Goal: Task Accomplishment & Management: Complete application form

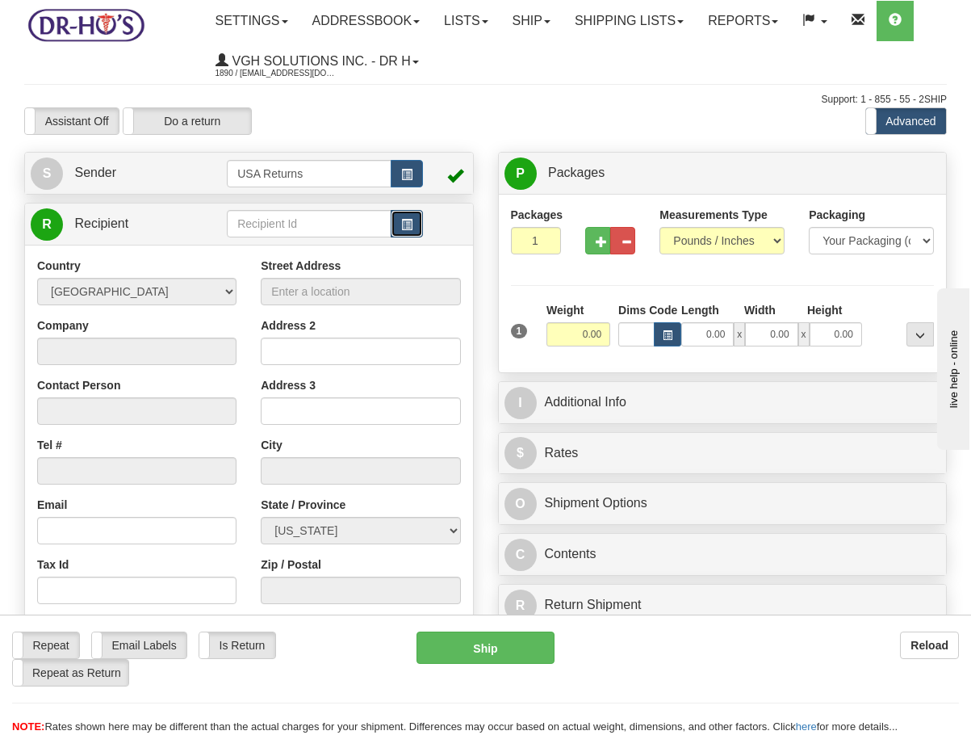
click at [405, 226] on span "button" at bounding box center [406, 225] width 11 height 10
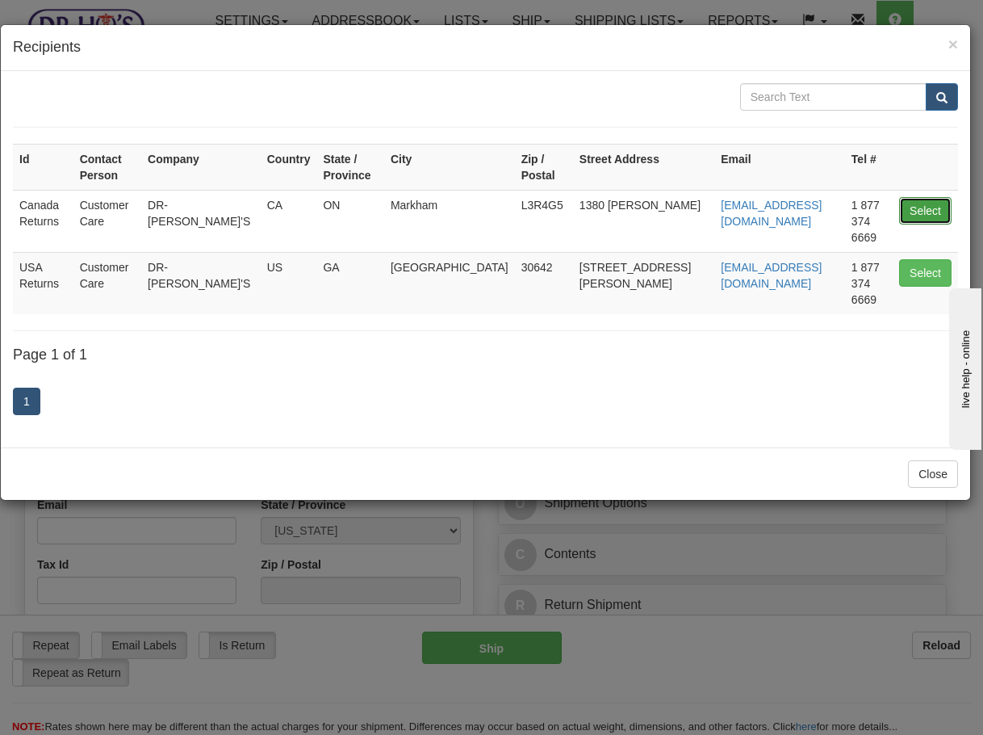
click at [903, 197] on button "Select" at bounding box center [925, 210] width 52 height 27
type input "Canada Returns"
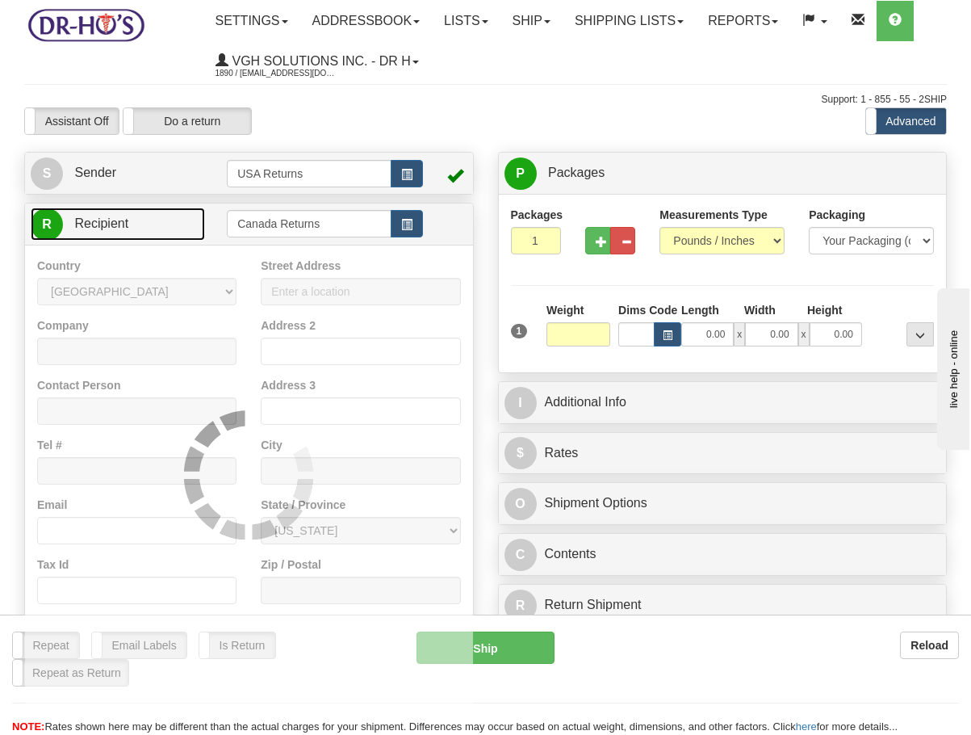
click at [155, 216] on link "R Recipient" at bounding box center [118, 224] width 174 height 33
type input "0.00"
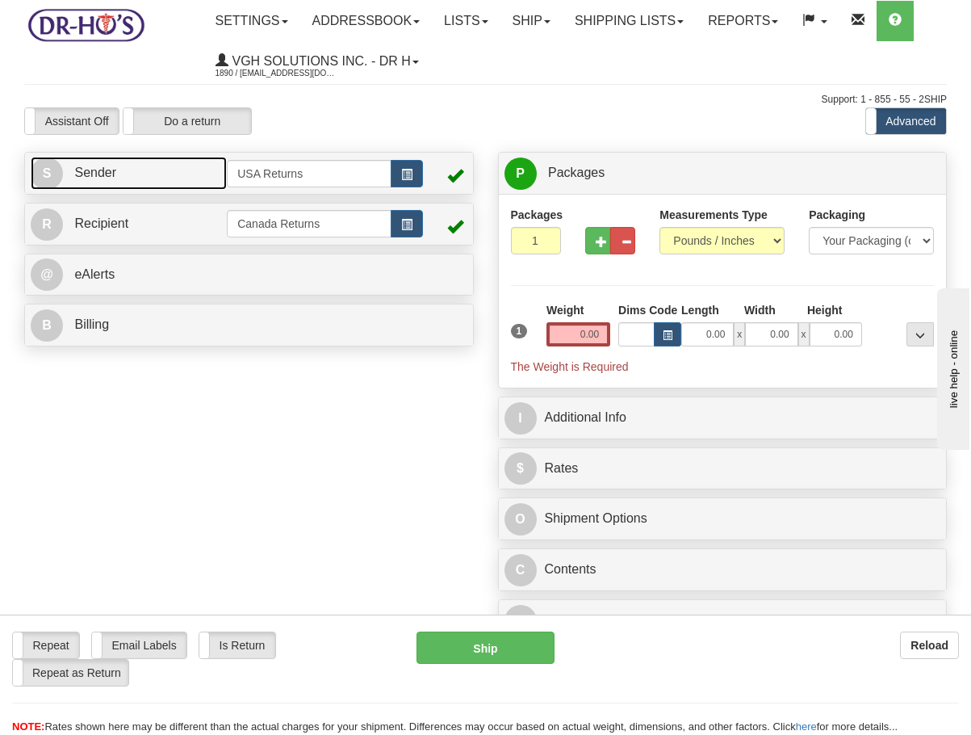
click at [168, 180] on link "S Sender" at bounding box center [129, 173] width 196 height 33
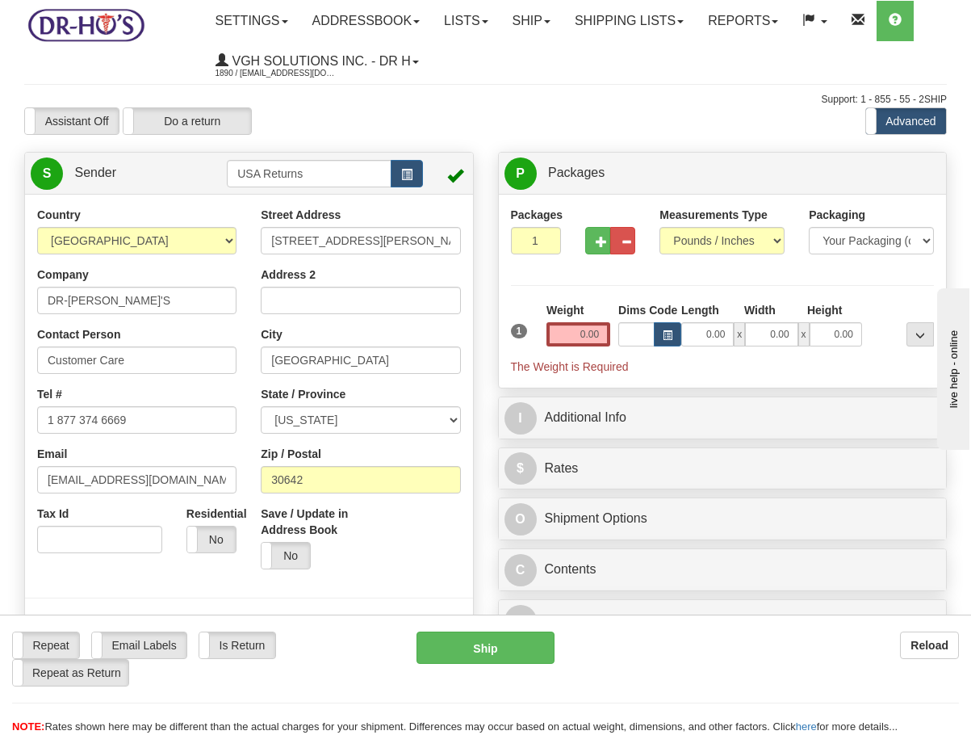
click at [413, 190] on div "S Sender USA Returns" at bounding box center [249, 173] width 448 height 41
click at [412, 182] on button "button" at bounding box center [407, 173] width 32 height 27
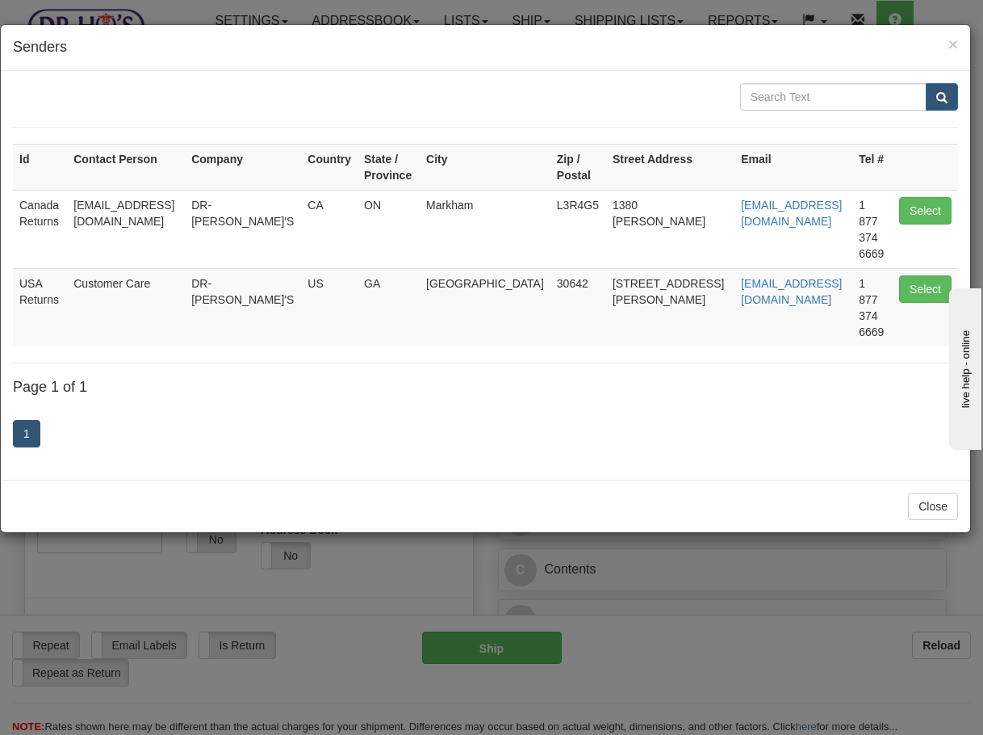
click at [916, 195] on td "Select" at bounding box center [925, 229] width 65 height 78
click at [909, 205] on button "Select" at bounding box center [925, 210] width 52 height 27
type input "Canada Returns"
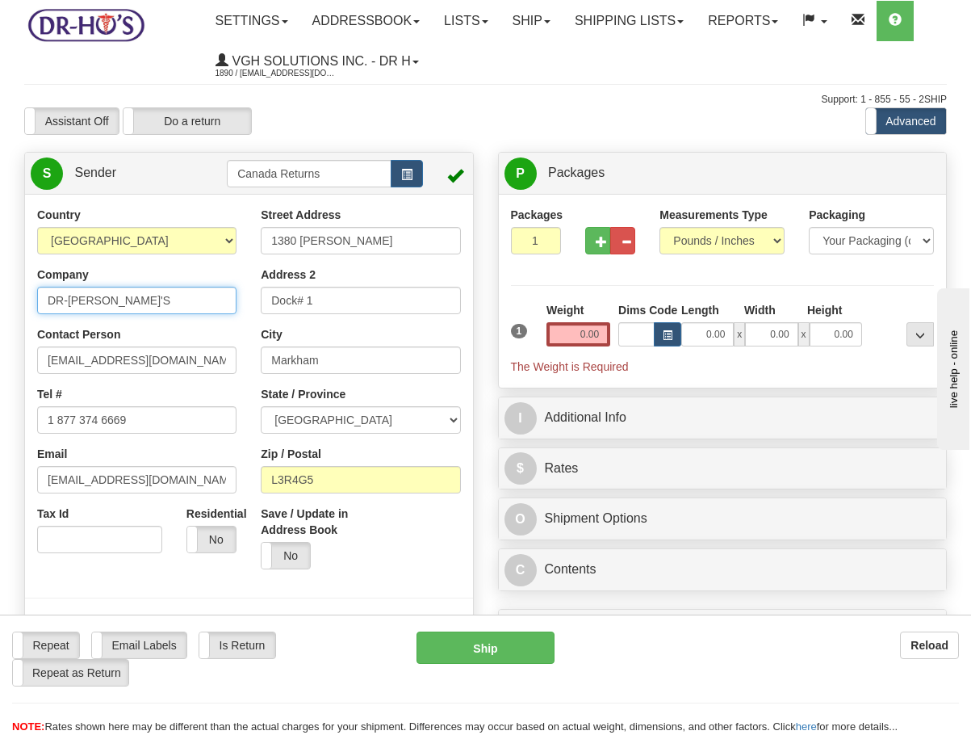
click at [137, 299] on input "DR-[PERSON_NAME]'S" at bounding box center [136, 300] width 199 height 27
paste input "[PERSON_NAME]"
type input "[PERSON_NAME]"
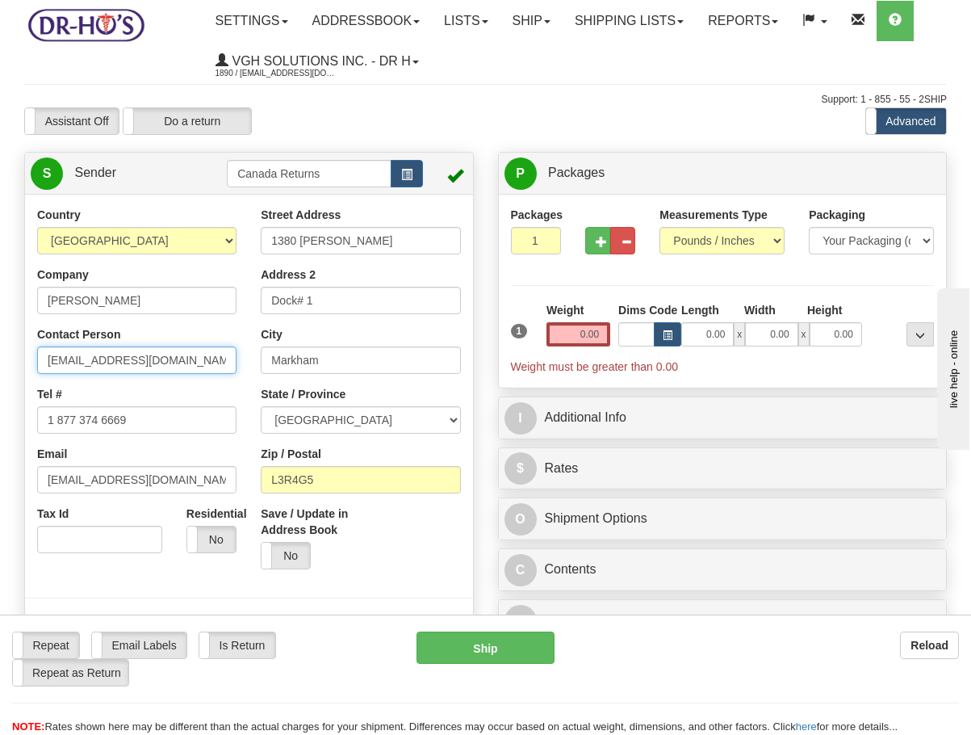
click at [174, 359] on input "[EMAIL_ADDRESS][DOMAIN_NAME]" at bounding box center [136, 359] width 199 height 27
paste input "[PERSON_NAME]"
type input "[PERSON_NAME]"
click at [169, 438] on div "Country [GEOGRAPHIC_DATA] [GEOGRAPHIC_DATA] [GEOGRAPHIC_DATA] [GEOGRAPHIC_DATA]…" at bounding box center [137, 386] width 224 height 358
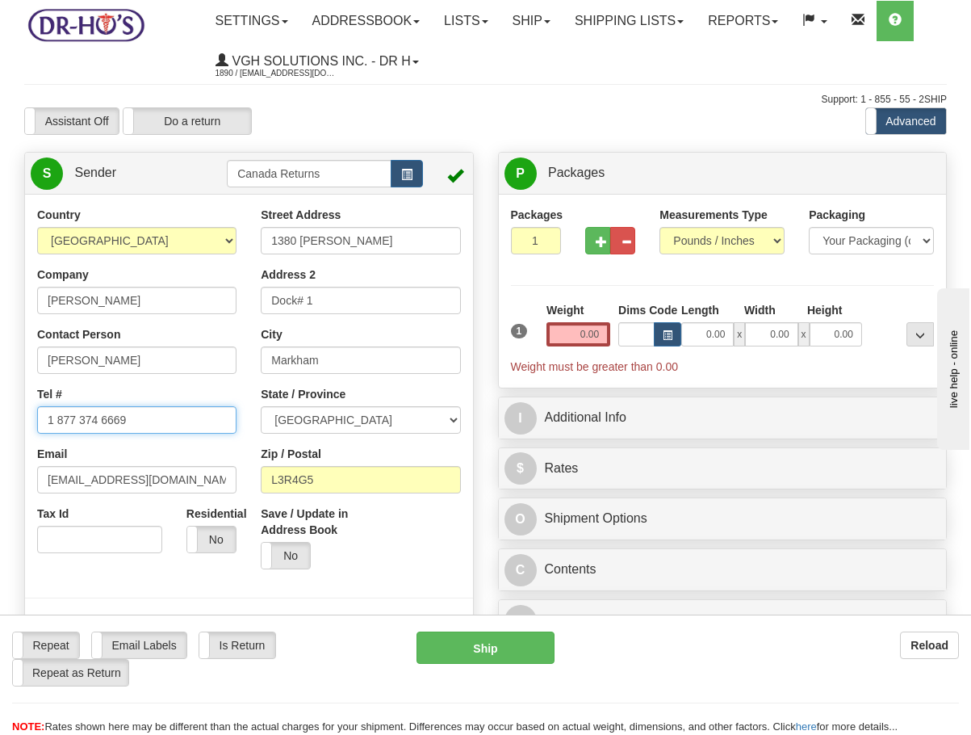
click at [164, 421] on input "1 877 374 6669" at bounding box center [136, 419] width 199 height 27
paste input "2896742297"
type input "2896742297"
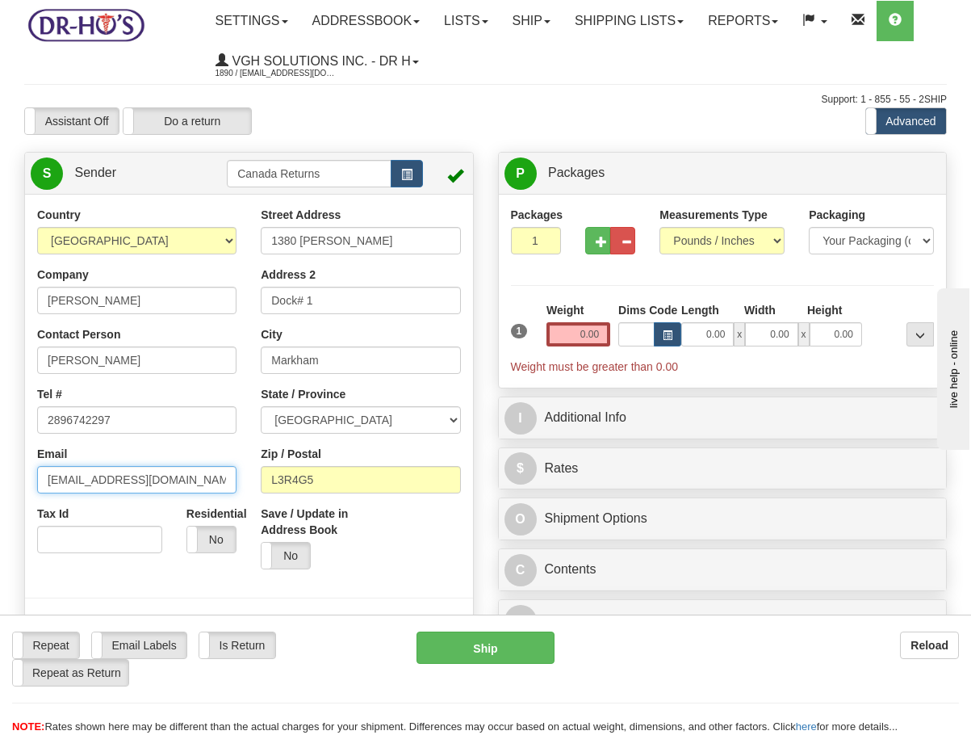
drag, startPoint x: 166, startPoint y: 467, endPoint x: -111, endPoint y: 455, distance: 277.2
click at [0, 455] on html "Training Course Close Toggle navigation Settings Shipping Preferences New Sende…" at bounding box center [485, 367] width 971 height 735
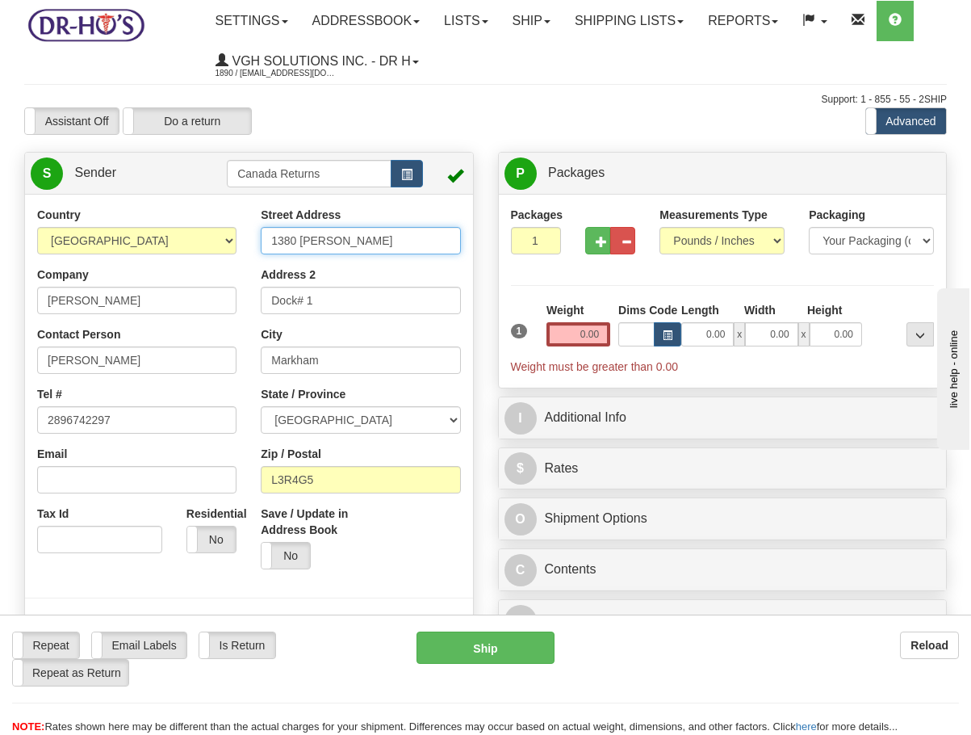
click at [375, 238] on input "1380 [PERSON_NAME]" at bounding box center [360, 240] width 199 height 27
paste input "06-893 CONCESSION ST"
type input "106-893 CONCESSION ST"
click at [400, 308] on input "Dock# 1" at bounding box center [360, 300] width 199 height 27
paste input "Buzzer 106"
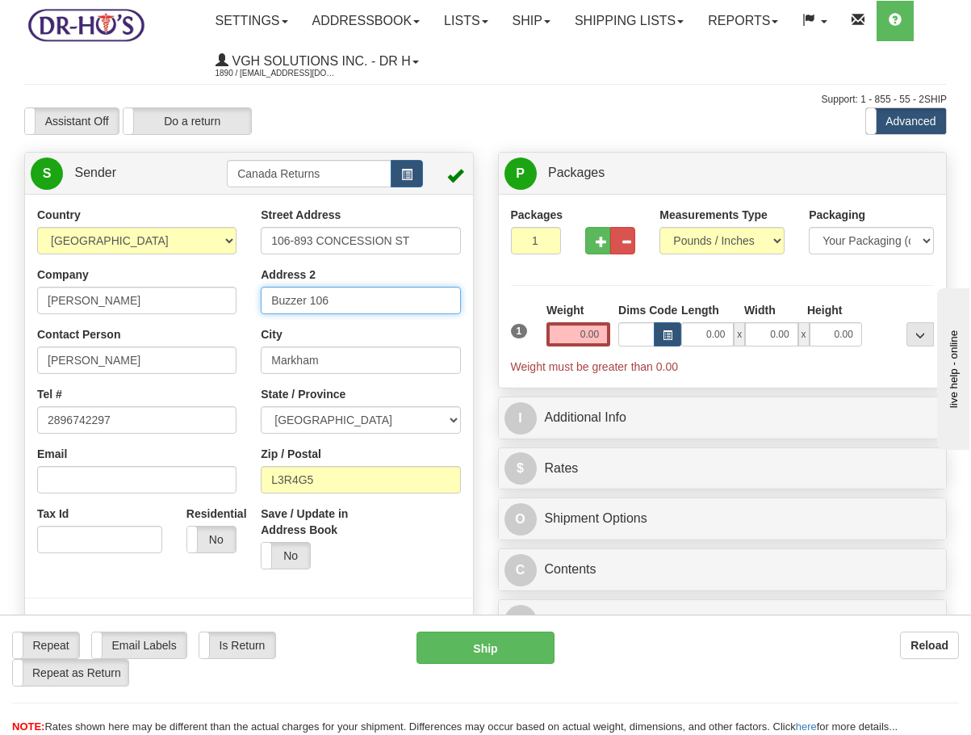
type input "Buzzer 106"
click at [408, 368] on input "Markham" at bounding box center [360, 359] width 199 height 27
paste input "[PERSON_NAME]"
type input "[PERSON_NAME]"
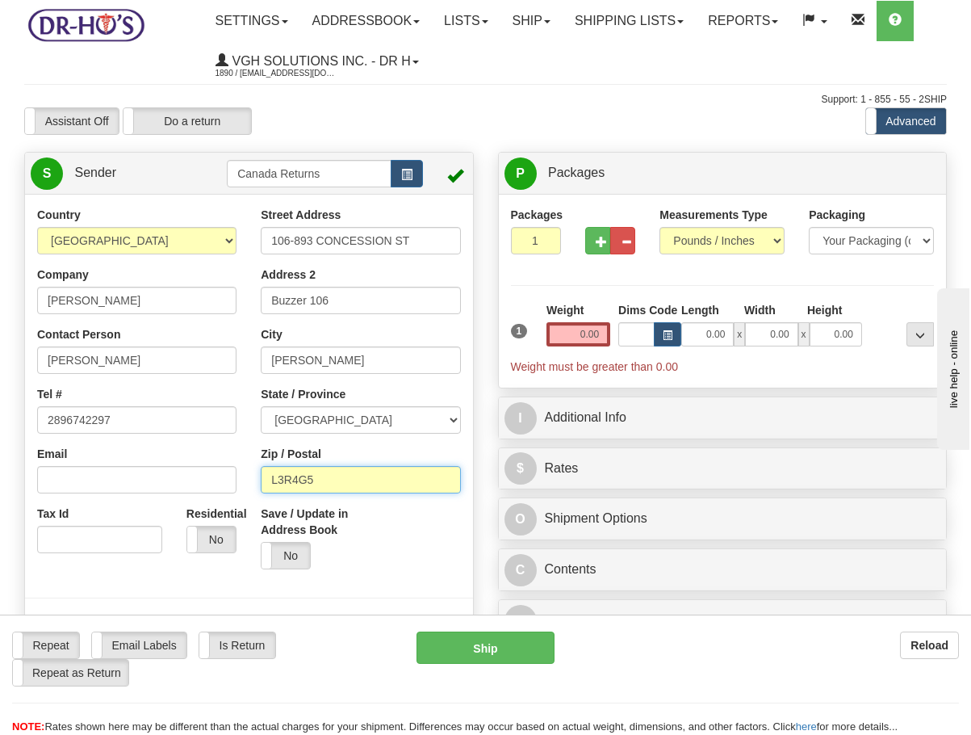
click at [340, 480] on input "L3R4G5" at bounding box center [360, 479] width 199 height 27
paste input "8V1E7"
type input "L8V1E7"
click at [473, 533] on div at bounding box center [249, 411] width 472 height 408
click at [599, 331] on input "0.00" at bounding box center [579, 334] width 64 height 24
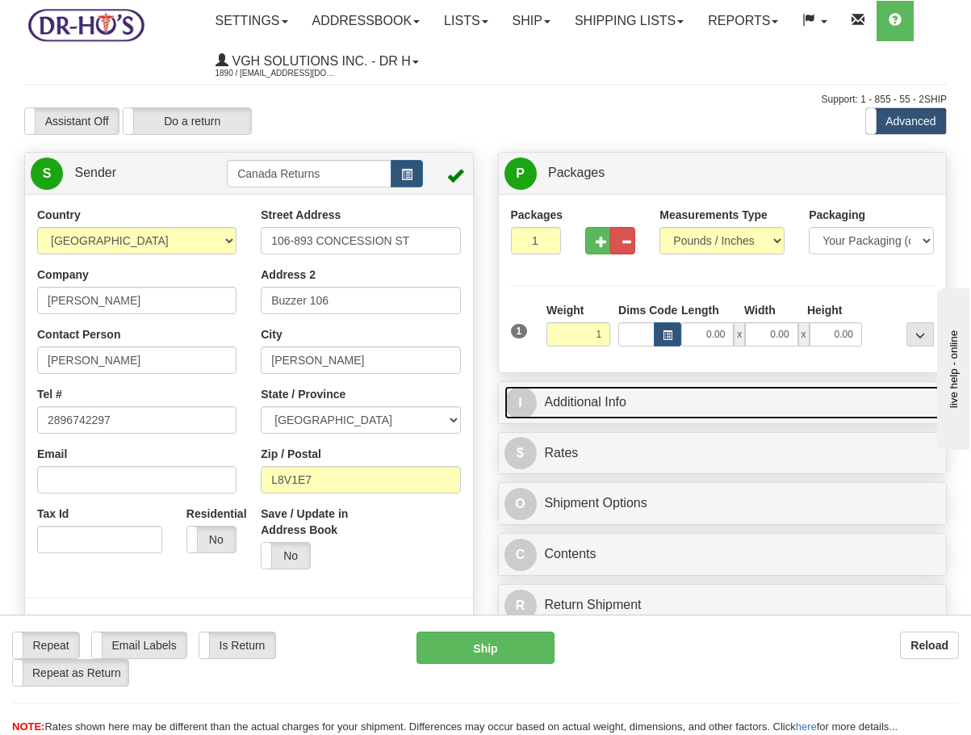
click at [647, 406] on link "I Additional Info" at bounding box center [723, 402] width 437 height 33
type input "1.00"
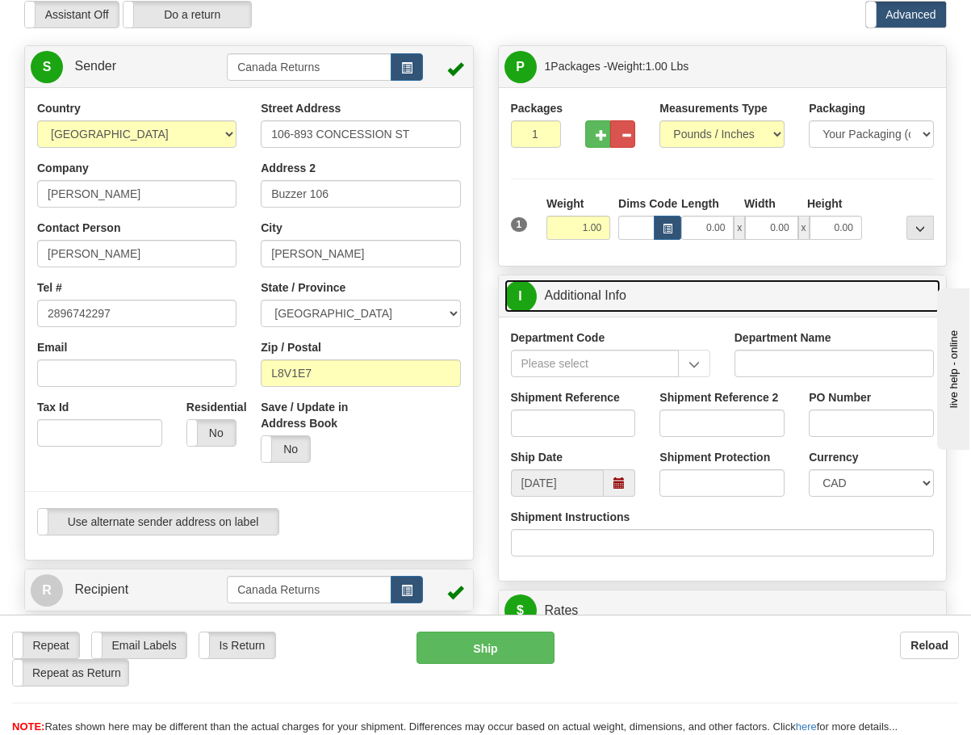
scroll to position [161, 0]
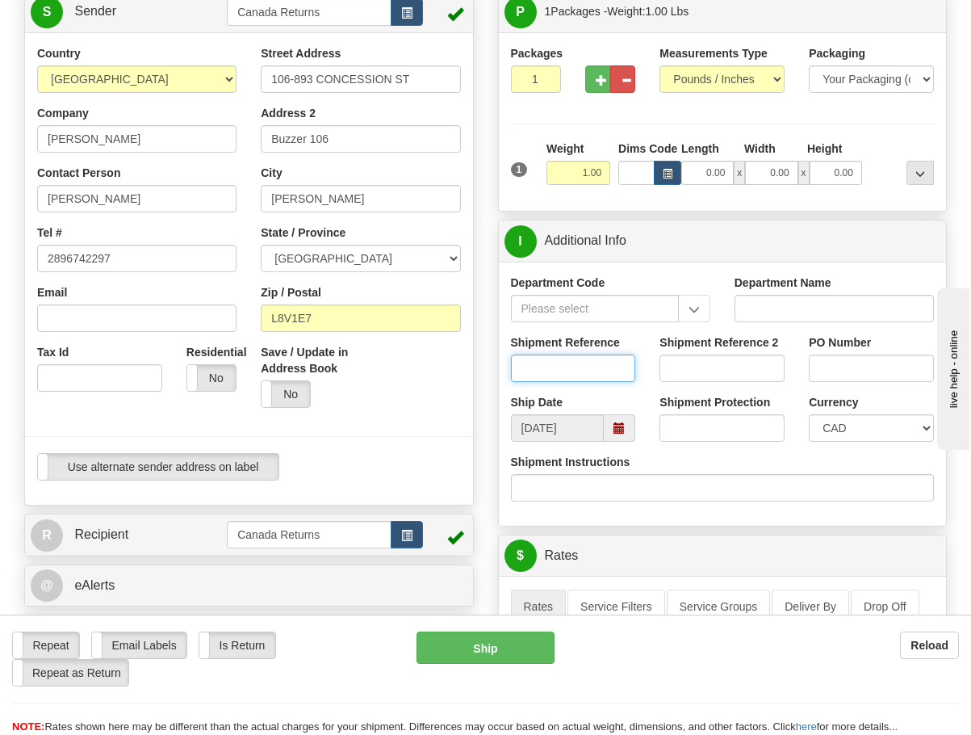
click at [604, 372] on input "Shipment Reference" at bounding box center [573, 367] width 125 height 27
paste input "1185585"
click at [629, 420] on span at bounding box center [619, 427] width 31 height 27
type input "1185585"
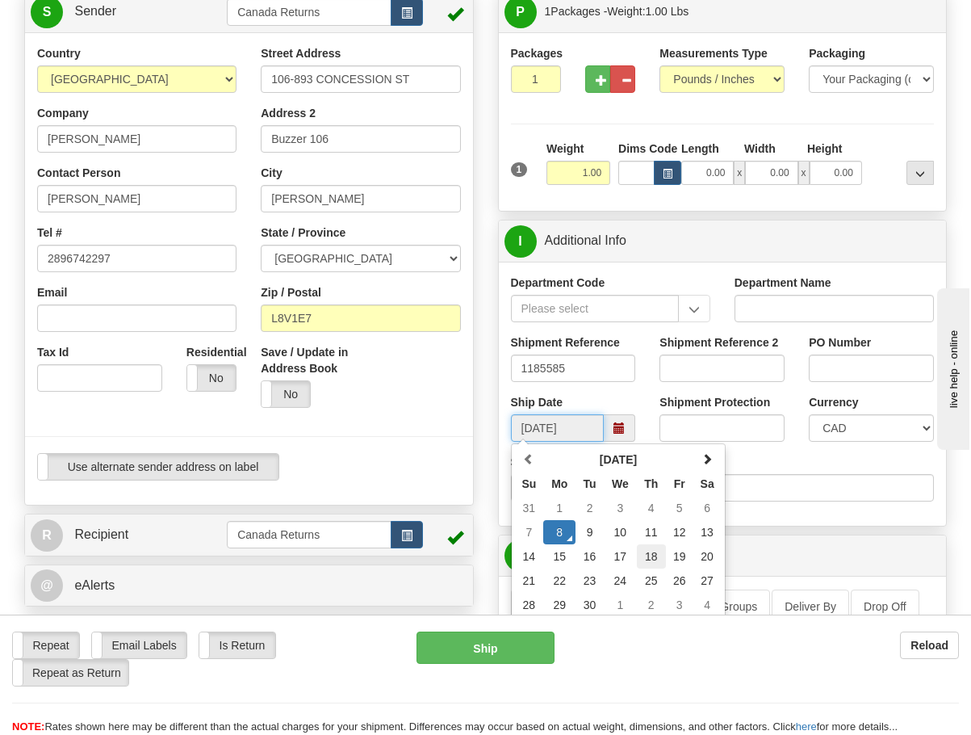
click at [648, 554] on td "18" at bounding box center [651, 556] width 29 height 24
type input "[DATE]"
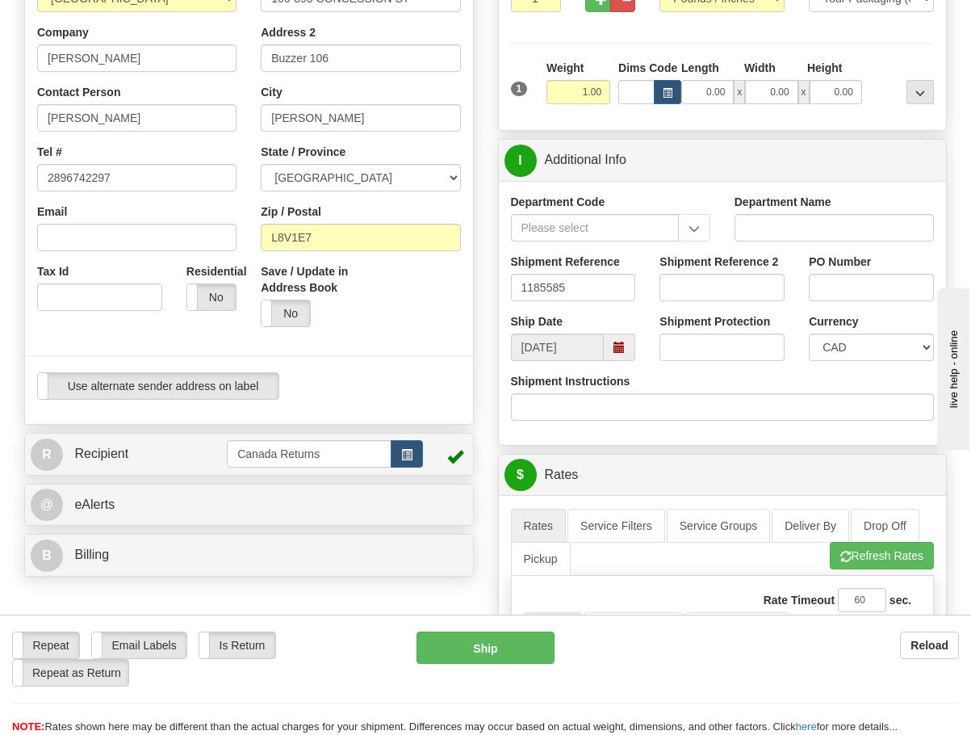
scroll to position [0, 0]
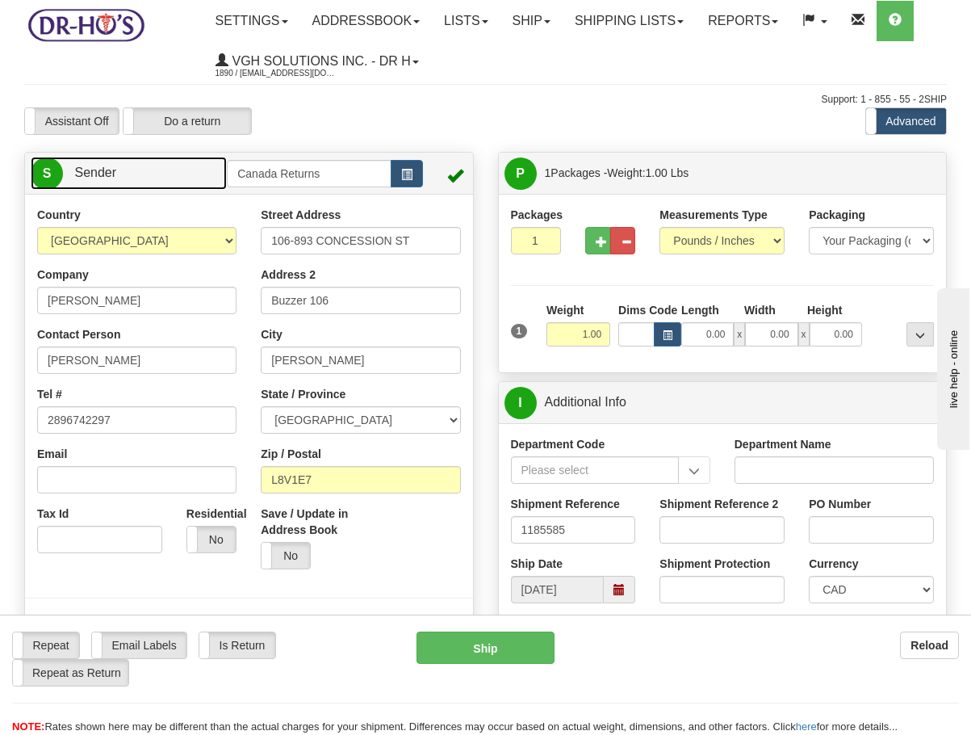
click at [172, 169] on link "S Sender" at bounding box center [129, 173] width 196 height 33
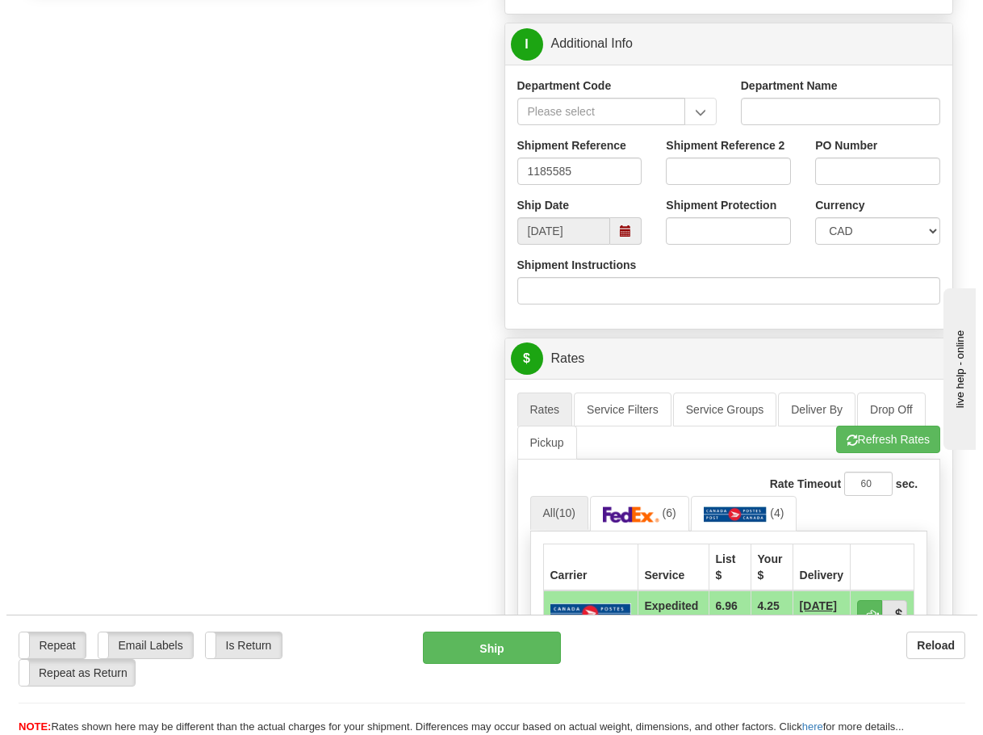
scroll to position [484, 0]
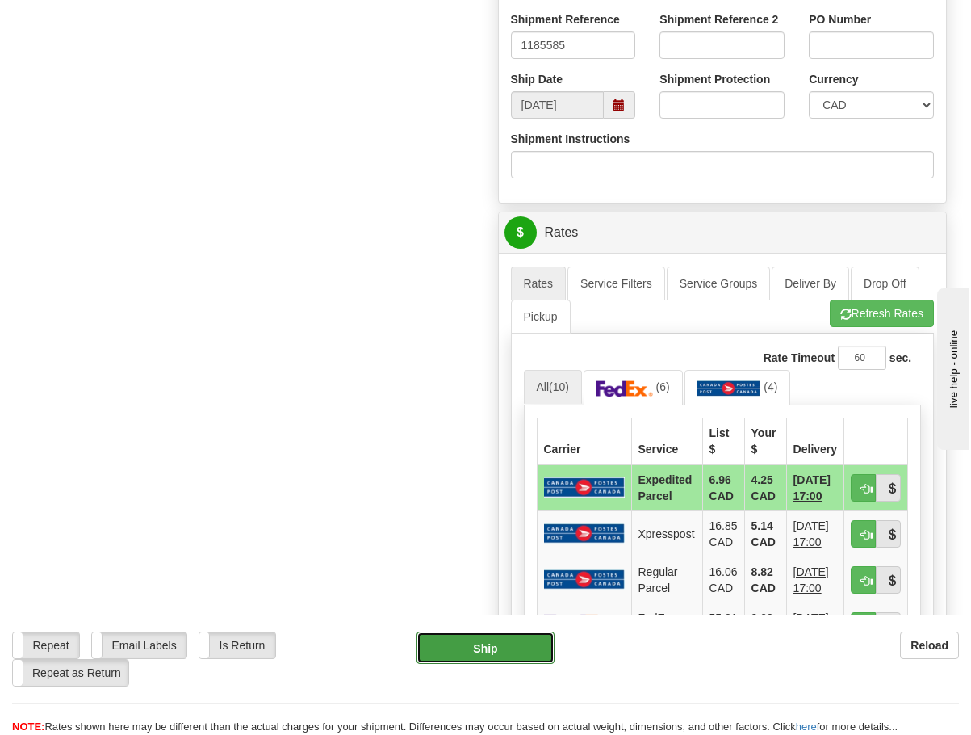
click at [470, 652] on button "Ship" at bounding box center [486, 647] width 138 height 32
type input "DOM.EP"
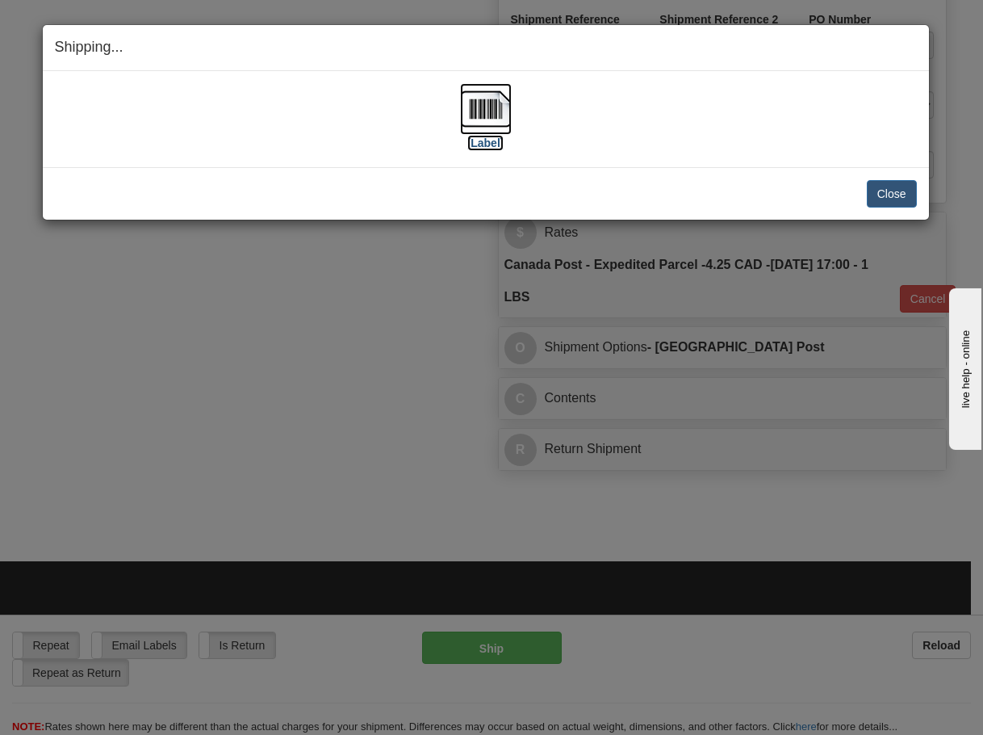
click at [472, 108] on img at bounding box center [486, 109] width 52 height 52
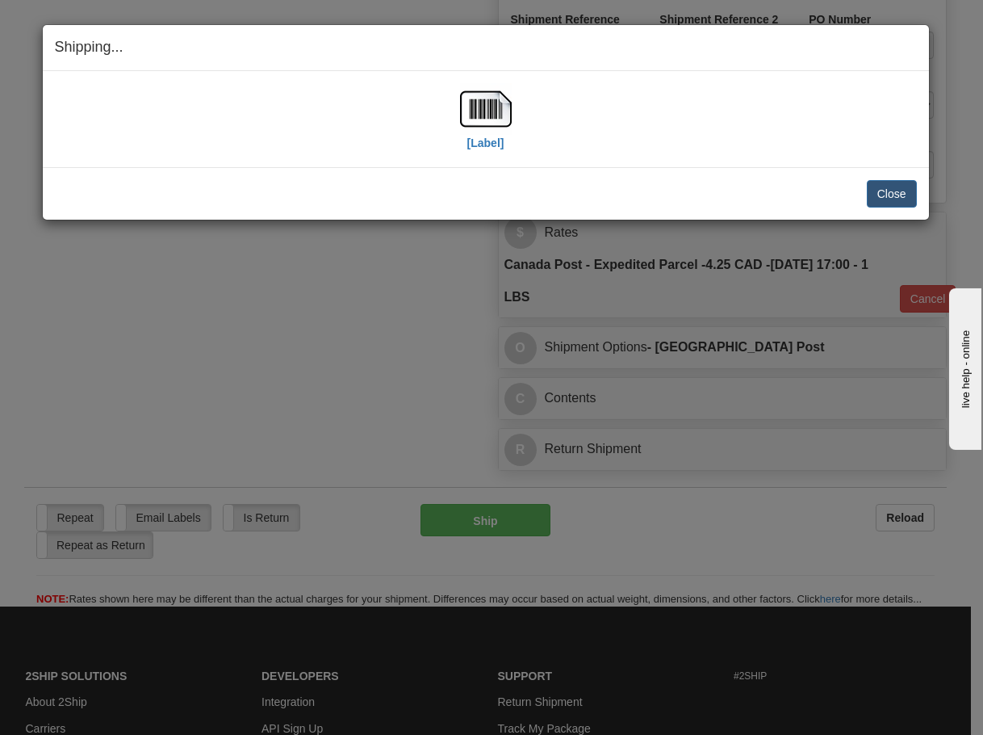
click at [877, 177] on div "Close [PERSON_NAME] Shipment and Quit Pickup Quit Pickup ONLY" at bounding box center [486, 193] width 887 height 52
click at [877, 182] on button "Close" at bounding box center [892, 193] width 50 height 27
